Goal: Task Accomplishment & Management: Manage account settings

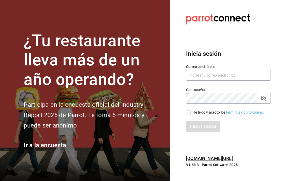
click at [223, 81] on input "text" at bounding box center [228, 75] width 85 height 11
type input "[EMAIL_ADDRESS][DOMAIN_NAME]"
click at [189, 115] on input "He leído y acepto los Términos y condiciones." at bounding box center [188, 113] width 5 height 5
checkbox input "true"
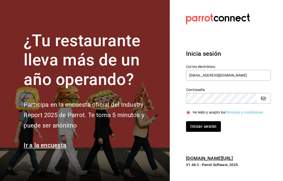
click at [206, 132] on button "Iniciar sesión" at bounding box center [203, 126] width 35 height 11
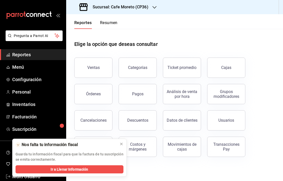
click at [122, 144] on icon at bounding box center [121, 144] width 4 height 4
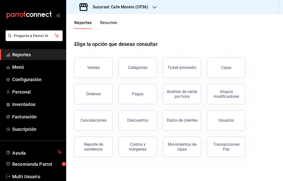
click at [140, 8] on h3 "Sucursal: Cafe Moreto (CP36)" at bounding box center [118, 7] width 60 height 6
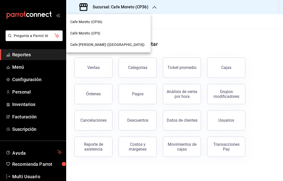
click at [104, 45] on span "Cafe [PERSON_NAME] ([GEOGRAPHIC_DATA])" at bounding box center [107, 44] width 74 height 5
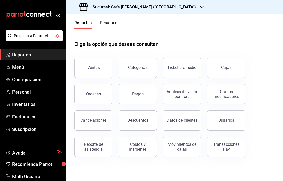
click at [19, 65] on span "Menú" at bounding box center [37, 67] width 50 height 7
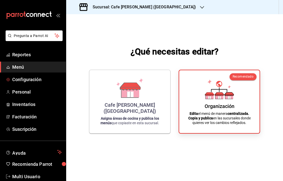
click at [35, 80] on span "Configuración" at bounding box center [37, 79] width 50 height 7
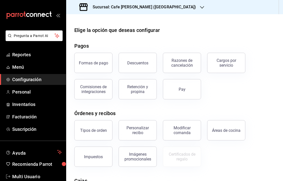
click at [97, 61] on div "Formas de pago" at bounding box center [93, 63] width 29 height 5
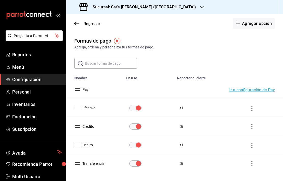
click at [75, 22] on icon "button" at bounding box center [76, 23] width 5 height 5
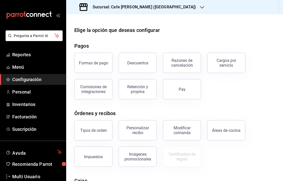
click at [143, 63] on div "Descuentos" at bounding box center [137, 63] width 21 height 5
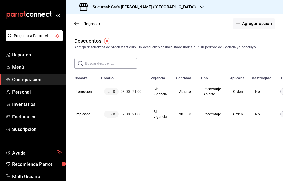
click at [79, 25] on span "Regresar" at bounding box center [87, 23] width 26 height 5
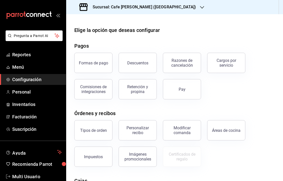
click at [184, 65] on div "Razones de cancelación" at bounding box center [182, 63] width 32 height 10
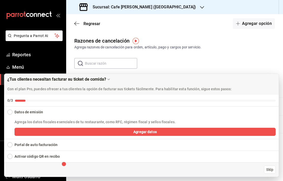
click at [269, 167] on span "Skip" at bounding box center [269, 169] width 7 height 5
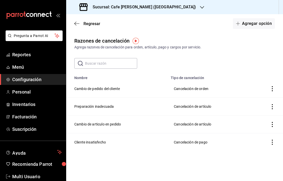
click at [80, 24] on span "Regresar" at bounding box center [87, 23] width 26 height 5
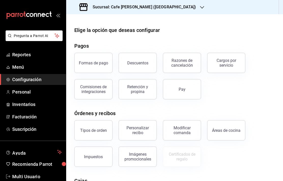
click at [235, 65] on div "Cargos por servicio" at bounding box center [226, 63] width 32 height 10
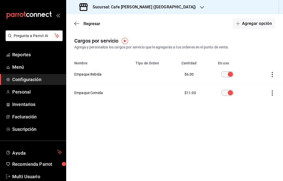
click at [93, 73] on th "Empaque Bebida" at bounding box center [99, 74] width 66 height 19
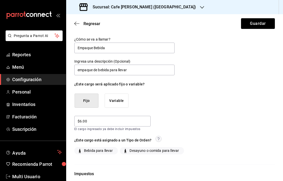
click at [82, 24] on span "Regresar" at bounding box center [87, 23] width 26 height 5
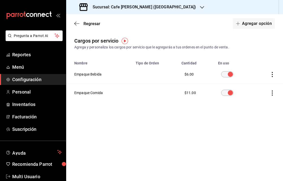
click at [92, 22] on span "Regresar" at bounding box center [91, 23] width 17 height 5
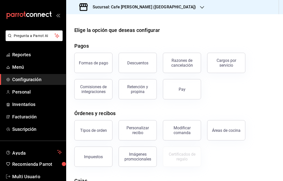
click at [231, 64] on div "Cargos por servicio" at bounding box center [226, 63] width 32 height 10
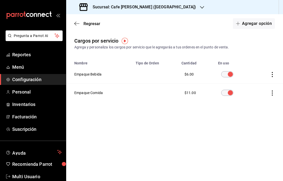
click at [79, 25] on icon "button" at bounding box center [76, 23] width 5 height 5
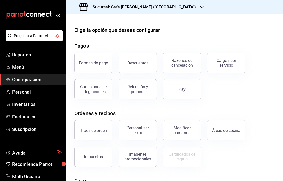
click at [97, 89] on div "Comisiones de integraciones" at bounding box center [94, 90] width 32 height 10
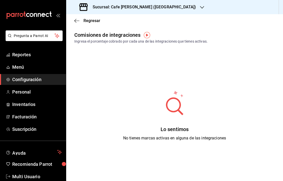
click at [78, 21] on icon "button" at bounding box center [76, 21] width 5 height 0
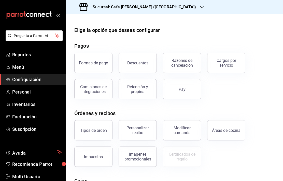
click at [141, 90] on div "Retención y propina" at bounding box center [138, 90] width 32 height 10
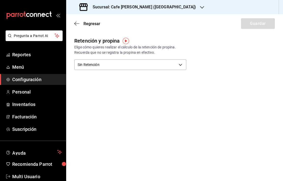
click at [79, 23] on icon "button" at bounding box center [76, 23] width 5 height 5
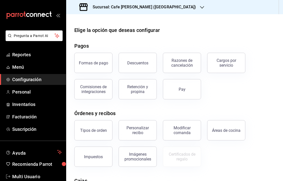
click at [181, 93] on button "Pay" at bounding box center [182, 89] width 38 height 20
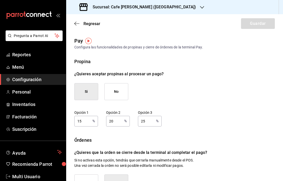
click at [85, 121] on input "15" at bounding box center [82, 121] width 16 height 10
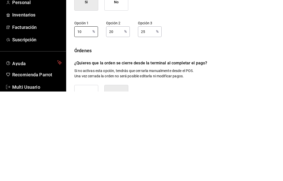
type input "10"
click at [118, 116] on input "20" at bounding box center [114, 121] width 16 height 10
type input "2"
type input "15"
click at [146, 116] on input "25" at bounding box center [146, 121] width 16 height 10
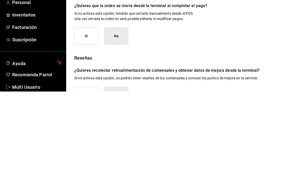
scroll to position [57, 0]
type input "20"
click at [85, 118] on button "Si" at bounding box center [86, 126] width 24 height 17
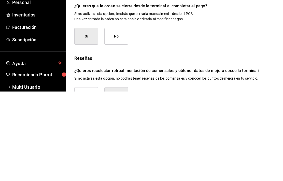
scroll to position [20, 0]
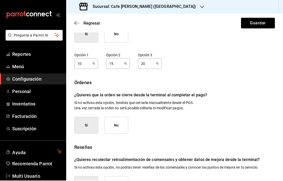
scroll to position [0, 0]
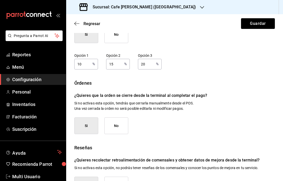
click at [254, 24] on button "Guardar" at bounding box center [258, 23] width 34 height 11
click at [258, 21] on button "Guardar" at bounding box center [258, 23] width 34 height 11
click at [89, 24] on span "Regresar" at bounding box center [91, 23] width 17 height 5
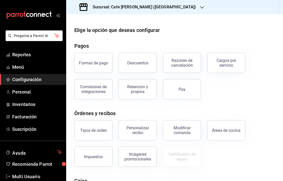
click at [103, 130] on div "Tipos de orden" at bounding box center [93, 130] width 27 height 5
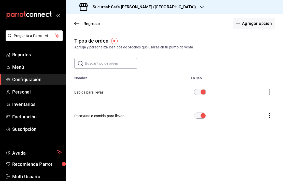
click at [89, 21] on span "Regresar" at bounding box center [91, 23] width 17 height 5
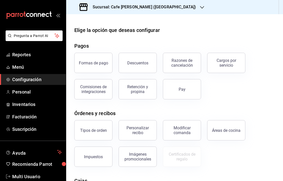
click at [145, 133] on div "Personalizar recibo" at bounding box center [138, 131] width 32 height 10
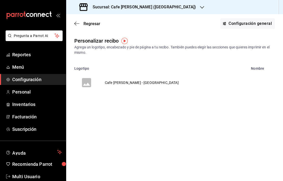
click at [82, 23] on span "Regresar" at bounding box center [87, 23] width 26 height 5
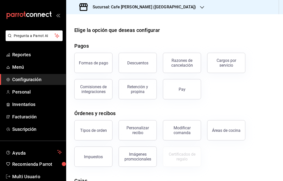
click at [223, 62] on div "Cargos por servicio" at bounding box center [226, 63] width 32 height 10
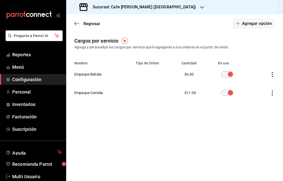
click at [86, 72] on th "Empaque Bebida" at bounding box center [99, 74] width 66 height 19
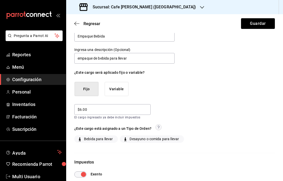
scroll to position [11, 0]
click at [79, 21] on span "Regresar" at bounding box center [87, 23] width 26 height 5
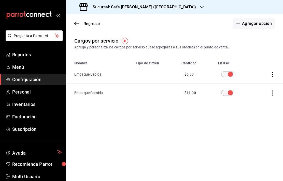
click at [78, 23] on icon "button" at bounding box center [76, 23] width 5 height 5
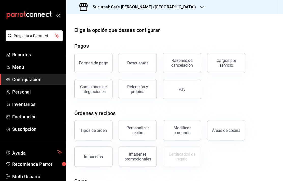
click at [143, 128] on div "Personalizar recibo" at bounding box center [138, 131] width 32 height 10
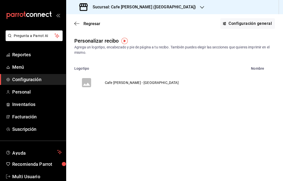
click at [116, 83] on td "Cafe [PERSON_NAME] - [GEOGRAPHIC_DATA]" at bounding box center [142, 83] width 86 height 24
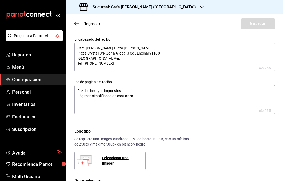
type textarea "x"
click at [121, 54] on textarea "Café [PERSON_NAME] Plaza [PERSON_NAME] Plaza Crystal S/N Zona A local J Col. En…" at bounding box center [174, 57] width 200 height 29
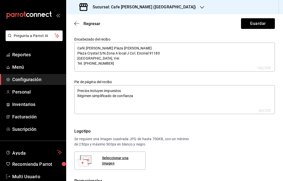
type textarea "x"
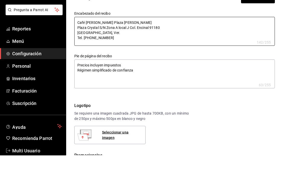
click at [126, 43] on textarea "Café [PERSON_NAME] Plaza [PERSON_NAME] Plaza Crystal S/N Zona A local J Col. En…" at bounding box center [174, 57] width 200 height 29
type textarea "Café [PERSON_NAME] Plaza [PERSON_NAME] Plaza Crystal S/N Zona A local J Col. En…"
type textarea "x"
type textarea "Café [PERSON_NAME] Plaza Cryst [PERSON_NAME] Plaza Crystal S/N Zona A local J C…"
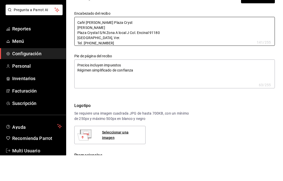
type textarea "x"
type textarea "Café [PERSON_NAME] Plaza Crys [PERSON_NAME] Plaza Crystal S/N Zona A local J Co…"
type textarea "x"
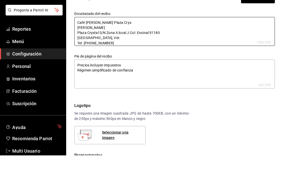
type textarea "Café [PERSON_NAME] Plaza Cry [PERSON_NAME] Plaza Crystal S/N Zona A local J Col…"
type textarea "x"
type textarea "Café [PERSON_NAME] Plaza Cr [PERSON_NAME] Plaza Crystal S/N Zona A local J Col.…"
type textarea "x"
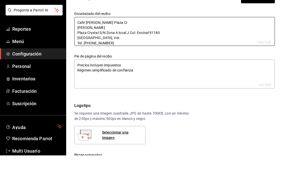
type textarea "x"
type textarea "Café [PERSON_NAME] Plaza C [PERSON_NAME] Plaza Crystal S/N Zona A local J Col. …"
type textarea "x"
type textarea "Café [PERSON_NAME] Plaza [PERSON_NAME] Plaza Crystal S/N Zona A local J Col. En…"
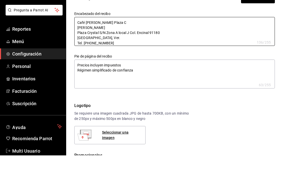
type textarea "x"
type textarea "Café [PERSON_NAME] Plaza [PERSON_NAME] Plaza Crystal S/N Zona A local J Col. En…"
type textarea "x"
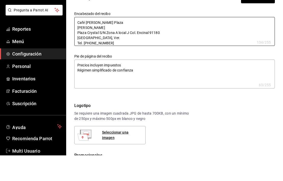
type textarea "Café [PERSON_NAME] [PERSON_NAME] Plaza Crystal S/N Zona A local J Col. Encinal …"
type textarea "x"
type textarea "Café [PERSON_NAME] Pla [PERSON_NAME] Plaza Crystal S/N Zona A local J Col. Enci…"
type textarea "x"
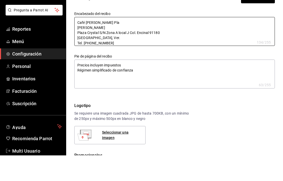
type textarea "x"
type textarea "Café [PERSON_NAME] Pl [PERSON_NAME] Plaza Crystal S/N Zona A local J Col. Encin…"
type textarea "x"
type textarea "Café [PERSON_NAME] P [PERSON_NAME] Plaza Crystal S/N Zona A local J Col. Encina…"
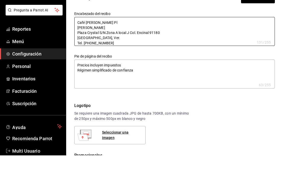
type textarea "x"
type textarea "Café [PERSON_NAME] [PERSON_NAME] Plaza Crystal S/N Zona A local J Col. Encinal …"
type textarea "x"
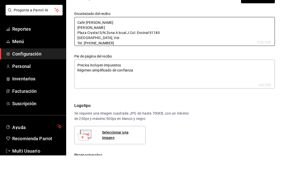
type textarea "Café [PERSON_NAME] [PERSON_NAME] Plaza Crystal S/N Zona A local J Col. Encinal …"
type textarea "x"
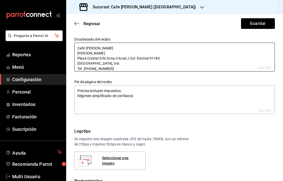
type textarea "Café [PERSON_NAME] [PERSON_NAME] Plaza Crystal S/N Zona A local J Col. Encinal …"
click at [282, 25] on div "Regresar Guardar" at bounding box center [174, 23] width 217 height 19
click at [258, 24] on button "Guardar" at bounding box center [258, 23] width 34 height 11
type textarea "x"
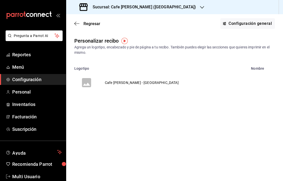
click at [104, 28] on div "Regresar Configuración general" at bounding box center [174, 23] width 217 height 19
click at [79, 23] on span "Regresar" at bounding box center [87, 23] width 26 height 5
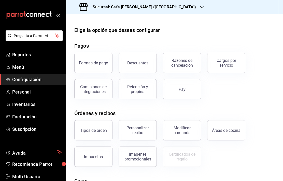
click at [183, 132] on div "Modificar comanda" at bounding box center [182, 131] width 32 height 10
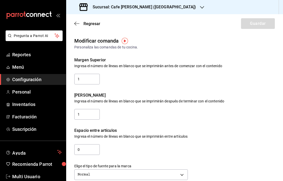
click at [83, 23] on span "Regresar" at bounding box center [87, 23] width 26 height 5
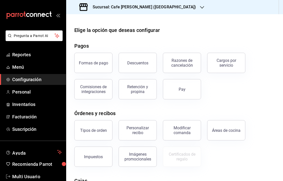
click at [232, 131] on div "Áreas de cocina" at bounding box center [226, 130] width 28 height 5
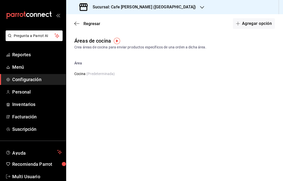
click at [78, 19] on div "Regresar Agregar opción" at bounding box center [174, 23] width 217 height 19
click at [75, 25] on icon "button" at bounding box center [76, 23] width 5 height 5
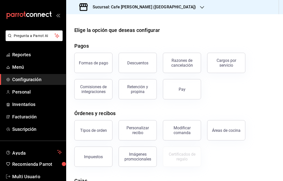
click at [100, 160] on button "Impuestos" at bounding box center [93, 157] width 38 height 20
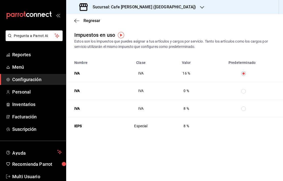
click at [84, 20] on span "Regresar" at bounding box center [91, 20] width 17 height 5
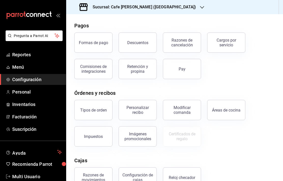
scroll to position [23, 0]
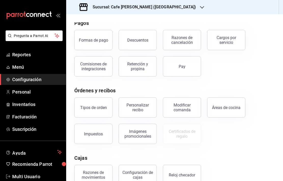
click at [142, 137] on div "Imágenes promocionales" at bounding box center [138, 134] width 32 height 10
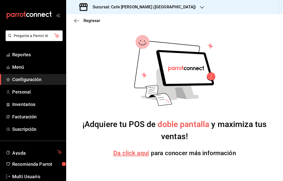
click at [78, 17] on div "Regresar" at bounding box center [174, 20] width 217 height 13
click at [83, 21] on span "Regresar" at bounding box center [91, 20] width 17 height 5
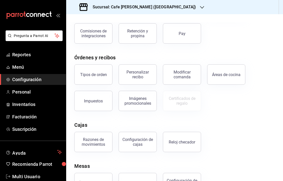
scroll to position [20, 0]
click at [99, 137] on div "Razones de movimientos" at bounding box center [94, 142] width 32 height 10
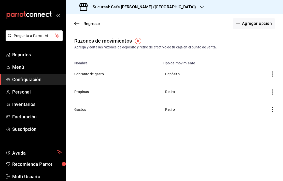
click at [82, 26] on span "Regresar" at bounding box center [87, 23] width 26 height 5
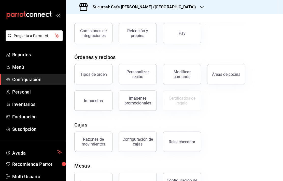
scroll to position [56, 0]
click at [141, 142] on div "Configuración de cajas" at bounding box center [138, 142] width 32 height 10
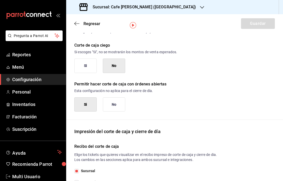
scroll to position [16, 0]
click at [90, 64] on button "Si" at bounding box center [85, 66] width 22 height 14
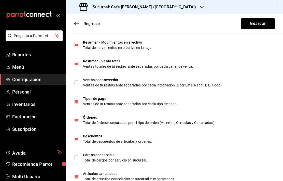
scroll to position [193, 0]
click at [78, 156] on input "checkbox" at bounding box center [76, 158] width 5 height 5
checkbox input "true"
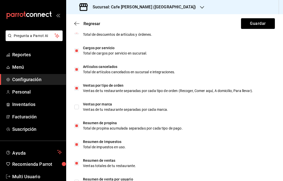
scroll to position [20, 0]
click at [78, 180] on input "checkbox" at bounding box center [76, 182] width 5 height 5
click at [79, 180] on input "checkbox" at bounding box center [76, 182] width 5 height 5
checkbox input "false"
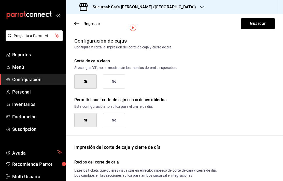
scroll to position [0, 0]
click at [258, 22] on button "Guardar" at bounding box center [258, 23] width 34 height 11
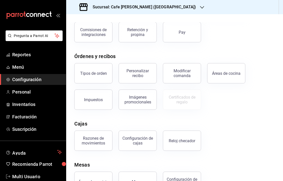
scroll to position [57, 0]
click at [184, 143] on div "Reloj checador" at bounding box center [181, 141] width 26 height 5
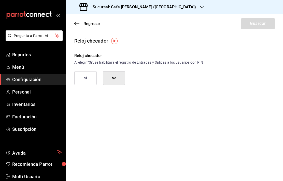
click at [79, 22] on icon "button" at bounding box center [76, 23] width 5 height 5
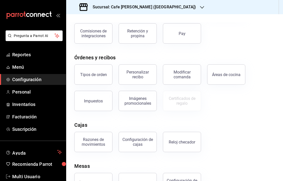
scroll to position [20, 0]
click at [99, 181] on div "Áreas de servicio" at bounding box center [93, 183] width 30 height 5
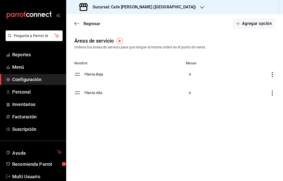
click at [84, 23] on span "Regresar" at bounding box center [91, 23] width 17 height 5
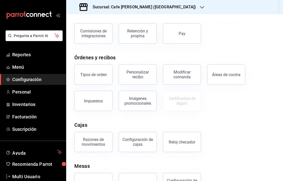
scroll to position [20, 0]
click at [136, 181] on div "Mesas" at bounding box center [138, 183] width 12 height 5
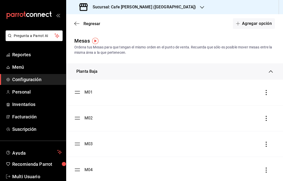
click at [84, 25] on span "Regresar" at bounding box center [91, 23] width 17 height 5
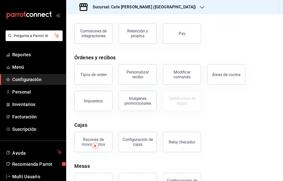
scroll to position [20, 0]
click at [182, 179] on div "Configuración de mesa" at bounding box center [182, 184] width 32 height 10
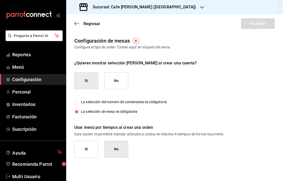
click at [85, 23] on span "Regresar" at bounding box center [91, 23] width 17 height 5
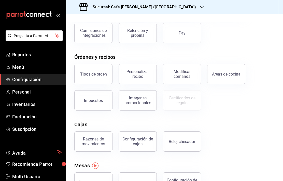
scroll to position [56, 0]
click at [22, 92] on span "Personal" at bounding box center [37, 92] width 50 height 7
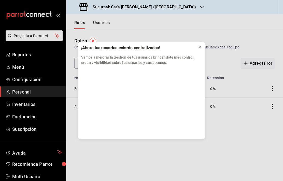
click at [198, 48] on icon at bounding box center [199, 47] width 4 height 4
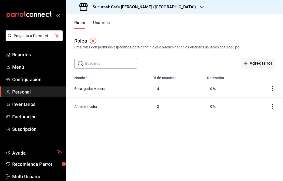
click at [90, 88] on button "Encargada/Mesera" at bounding box center [89, 88] width 31 height 5
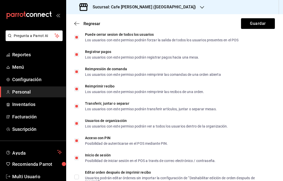
scroll to position [983, 0]
click at [257, 22] on button "Guardar" at bounding box center [258, 23] width 34 height 11
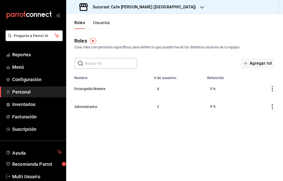
click at [89, 107] on button "Administrador" at bounding box center [85, 106] width 23 height 5
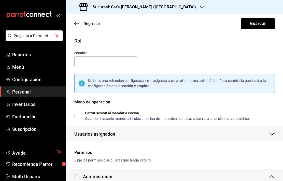
type input "Administrador"
checkbox input "true"
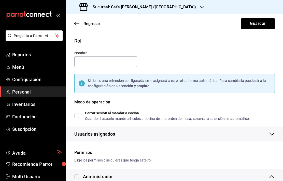
checkbox input "true"
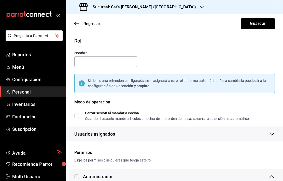
checkbox input "true"
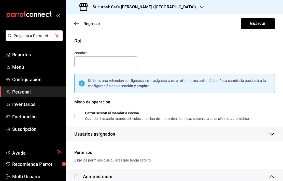
checkbox input "true"
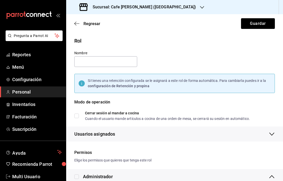
checkbox input "true"
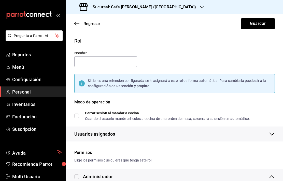
checkbox input "true"
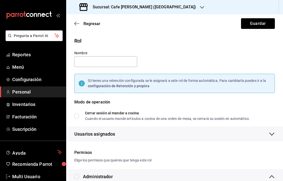
checkbox input "true"
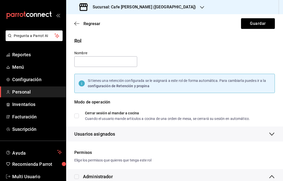
checkbox input "true"
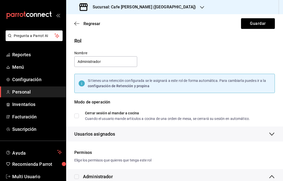
checkbox input "true"
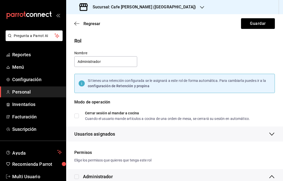
checkbox input "true"
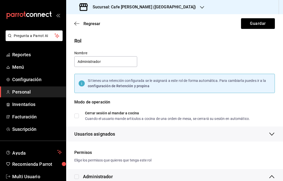
checkbox input "true"
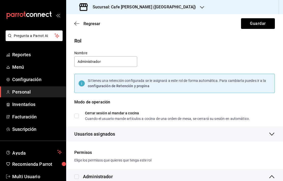
checkbox input "true"
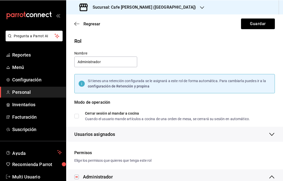
click at [89, 22] on span "Regresar" at bounding box center [91, 23] width 17 height 5
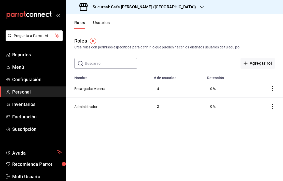
click at [104, 24] on button "Usuarios" at bounding box center [101, 24] width 17 height 9
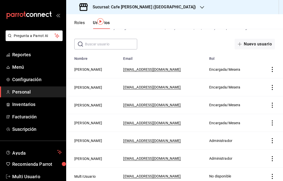
scroll to position [19, 0]
click at [227, 111] on td "Encargada/Mesera" at bounding box center [232, 106] width 52 height 18
click at [92, 67] on button "[PERSON_NAME]" at bounding box center [88, 69] width 28 height 5
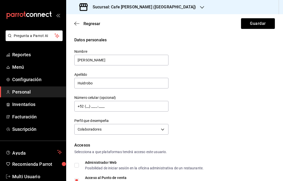
type input "[PHONE_NUMBER]"
click at [87, 22] on span "Regresar" at bounding box center [91, 23] width 17 height 5
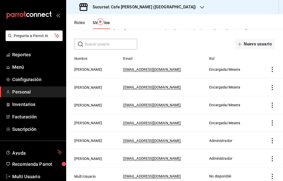
scroll to position [19, 0]
click at [82, 141] on button "[PERSON_NAME]" at bounding box center [88, 141] width 28 height 5
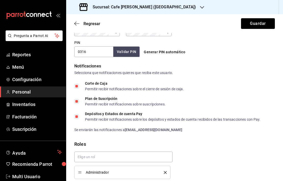
scroll to position [10, 0]
